Goal: Task Accomplishment & Management: Manage account settings

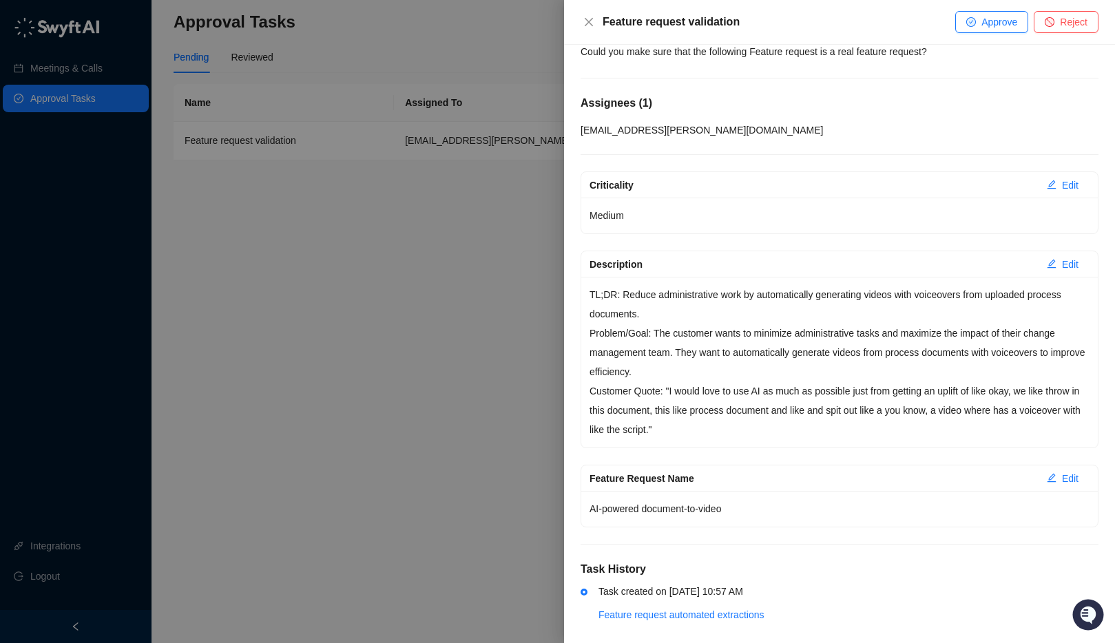
scroll to position [75, 0]
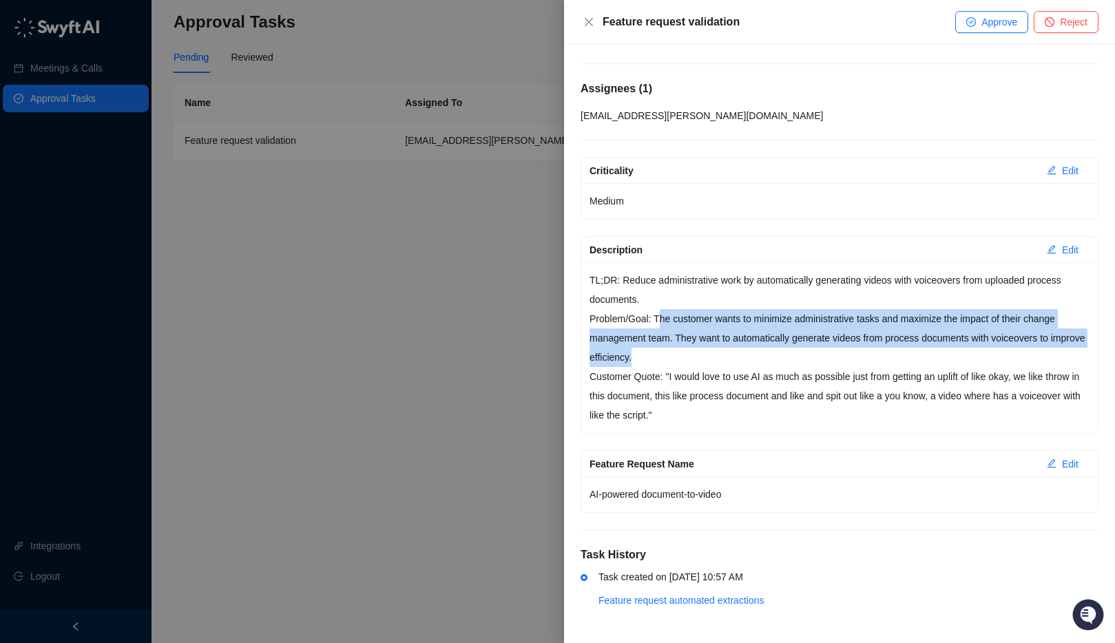
drag, startPoint x: 660, startPoint y: 313, endPoint x: 732, endPoint y: 358, distance: 85.0
click at [733, 357] on p "Problem/Goal: The customer wants to minimize administrative tasks and maximize …" at bounding box center [839, 338] width 500 height 58
click at [730, 359] on p "Problem/Goal: The customer wants to minimize administrative tasks and maximize …" at bounding box center [839, 338] width 500 height 58
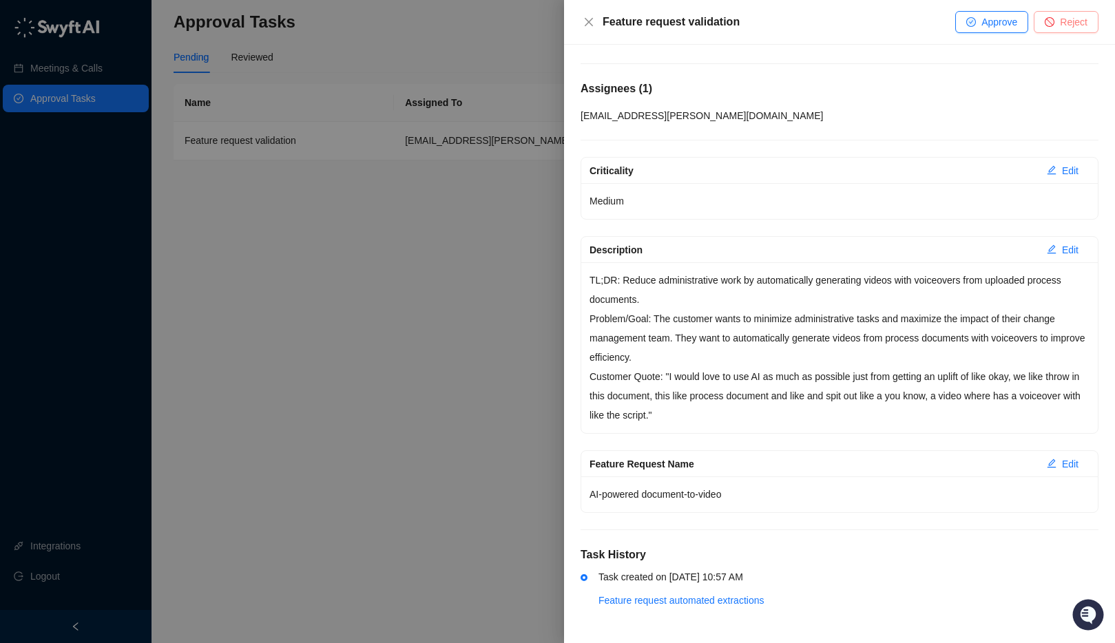
click at [1056, 19] on button "Reject" at bounding box center [1065, 22] width 65 height 22
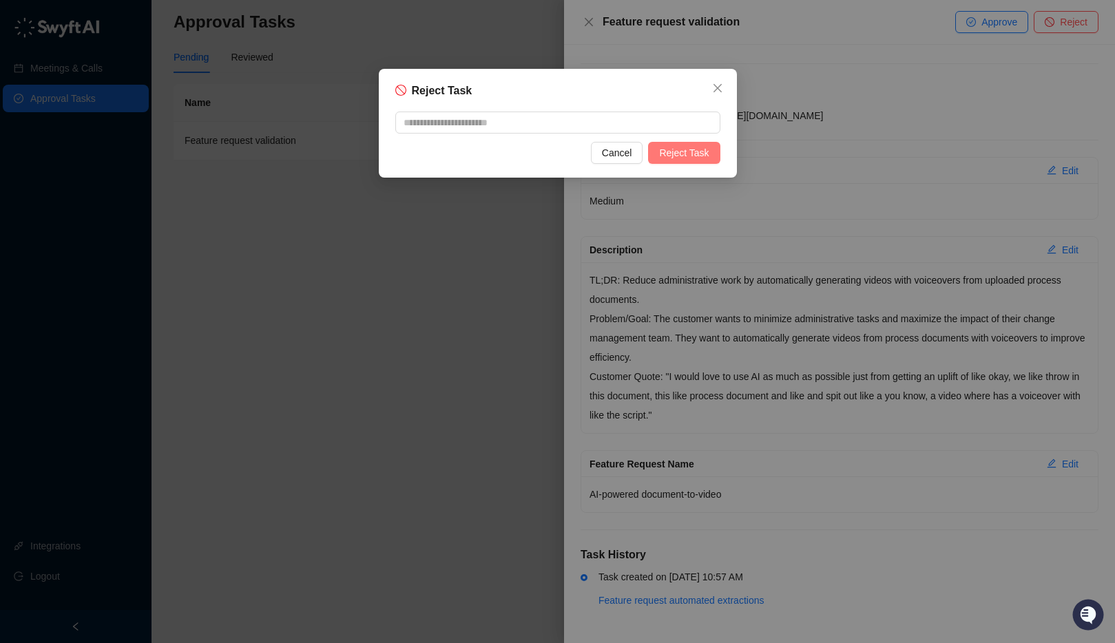
click at [675, 150] on span "Reject Task" at bounding box center [684, 152] width 50 height 15
